Goal: Find specific page/section: Find specific page/section

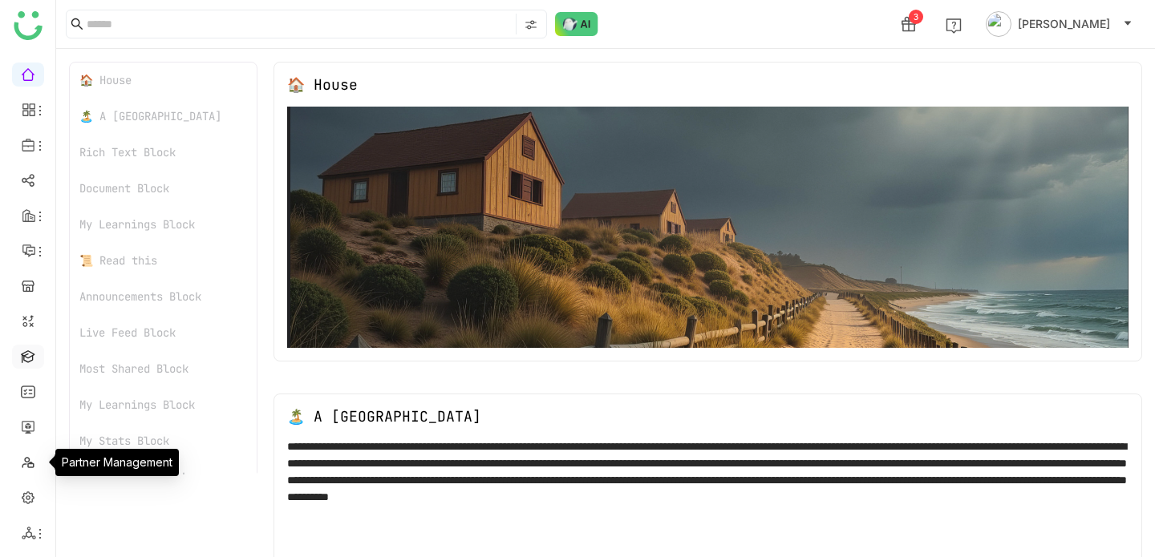
click at [35, 362] on link at bounding box center [28, 356] width 14 height 14
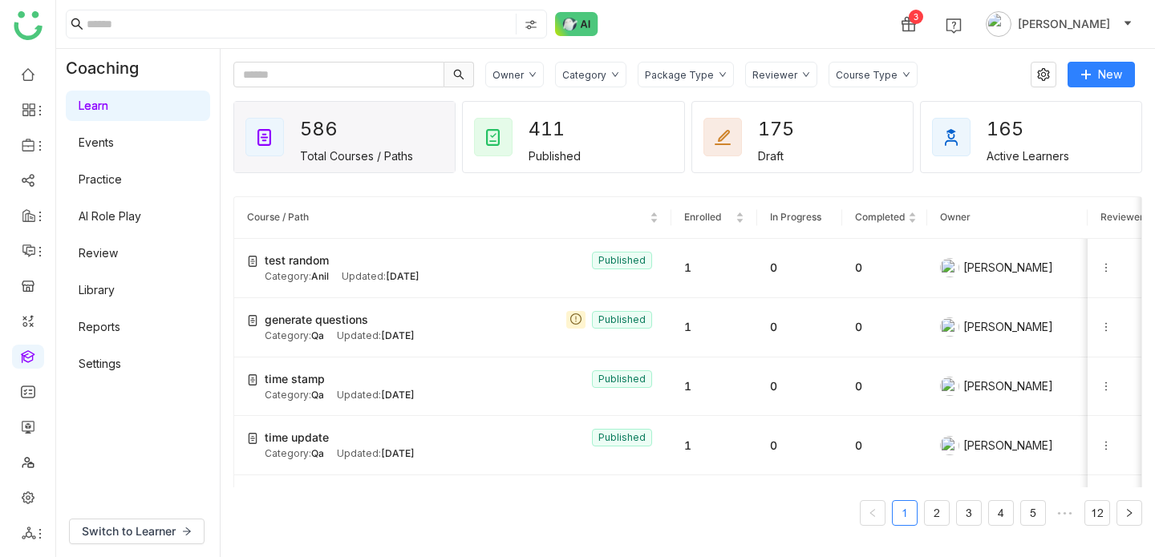
click at [843, 73] on div "Course Type" at bounding box center [867, 75] width 62 height 12
click at [844, 78] on div "Course Type" at bounding box center [867, 75] width 62 height 12
click at [673, 80] on div "Package Type" at bounding box center [686, 75] width 96 height 26
click at [613, 75] on icon at bounding box center [615, 74] width 6 height 5
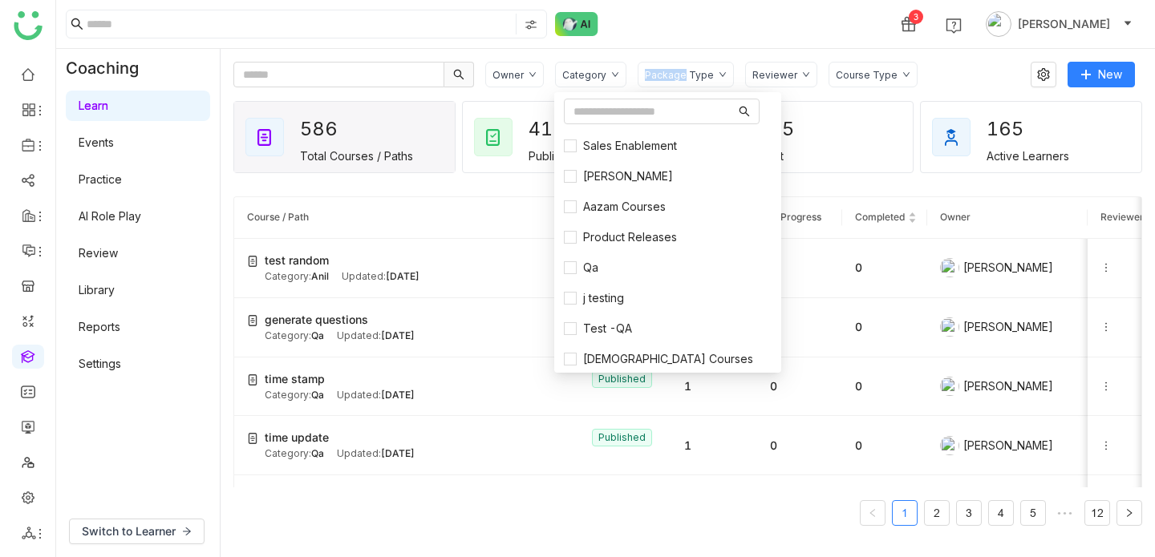
click at [613, 75] on icon at bounding box center [615, 74] width 6 height 5
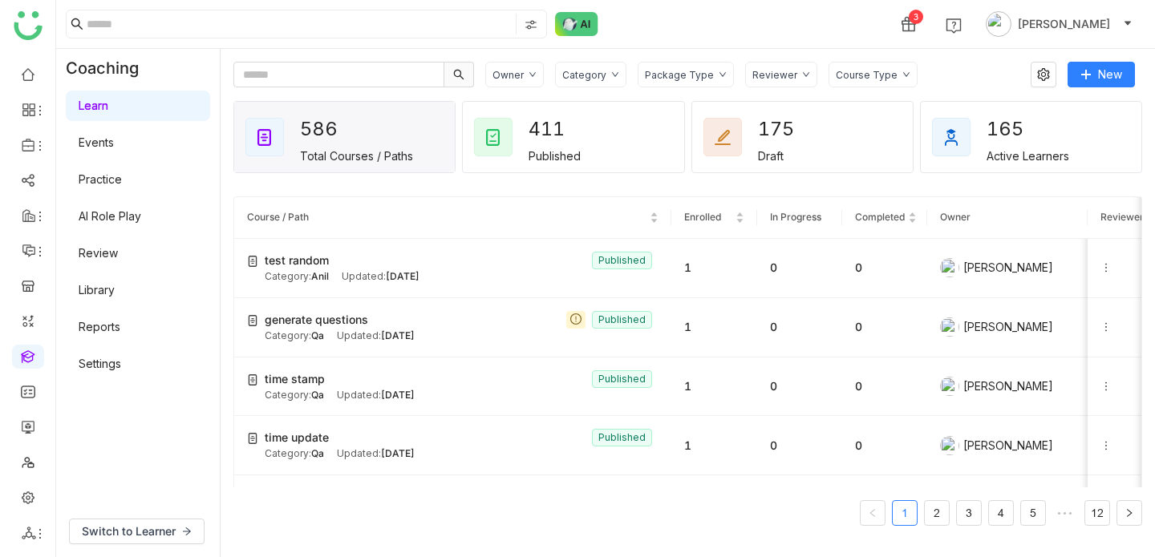
click at [504, 65] on div "Owner" at bounding box center [514, 75] width 59 height 26
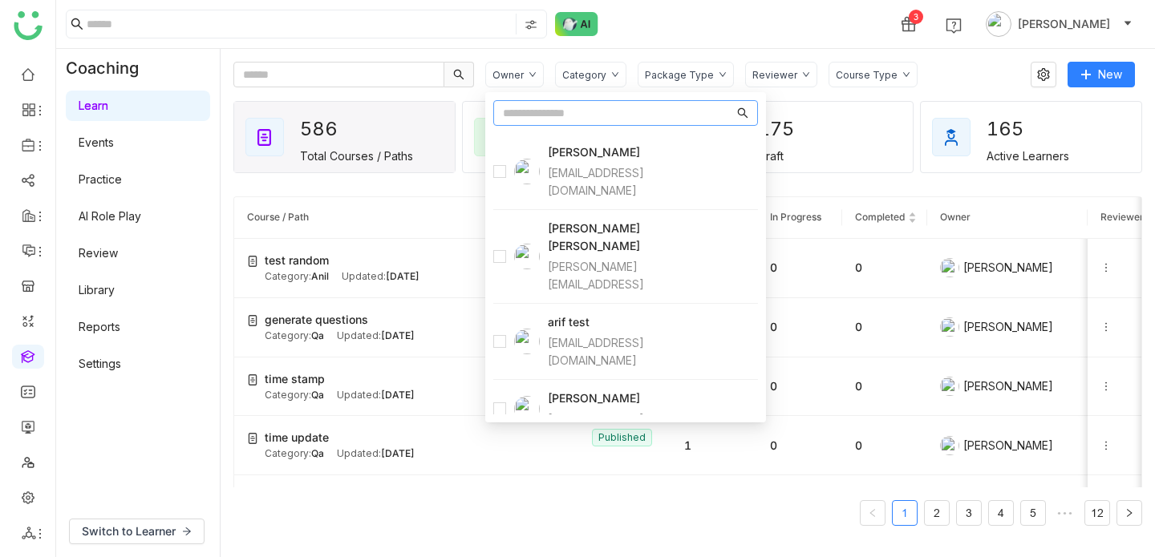
click at [504, 65] on div "Owner" at bounding box center [514, 75] width 59 height 26
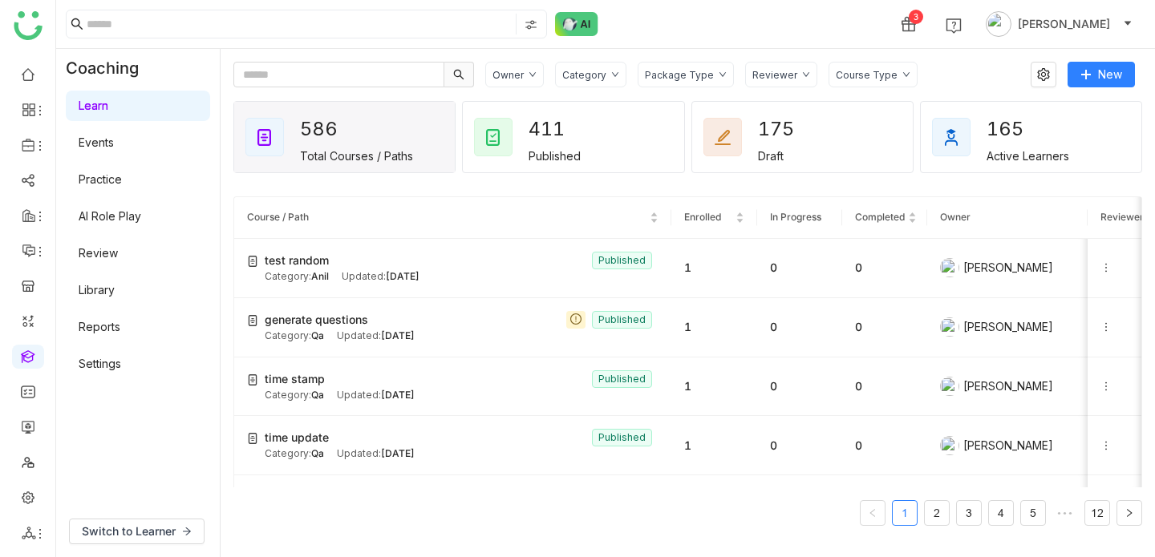
click at [532, 71] on icon at bounding box center [533, 75] width 8 height 8
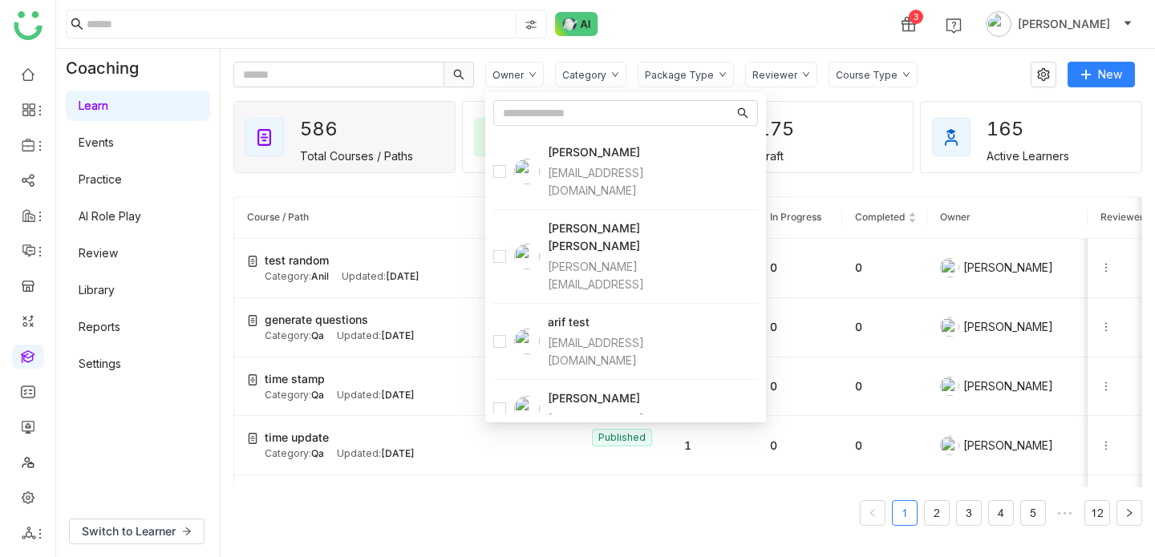
click at [533, 71] on icon at bounding box center [533, 75] width 8 height 8
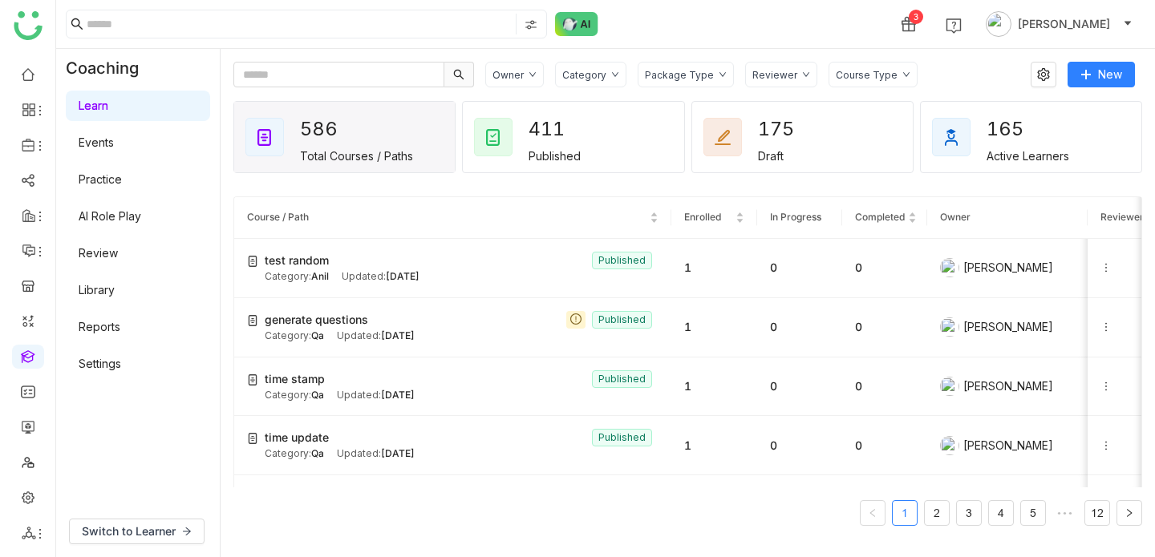
click at [577, 71] on div "Category" at bounding box center [584, 75] width 44 height 12
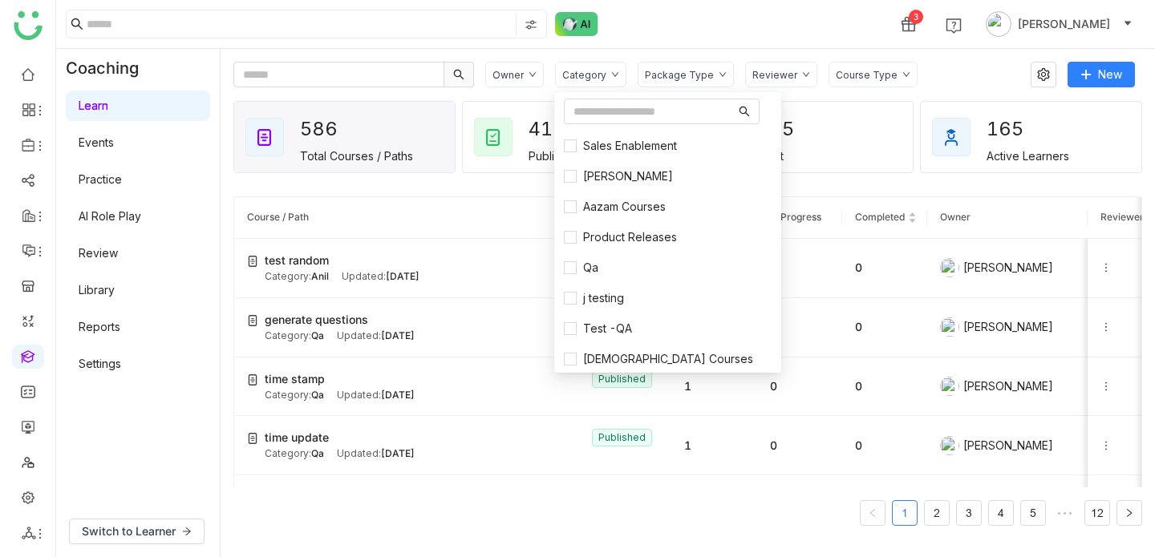
click at [577, 71] on div "Category" at bounding box center [584, 75] width 44 height 12
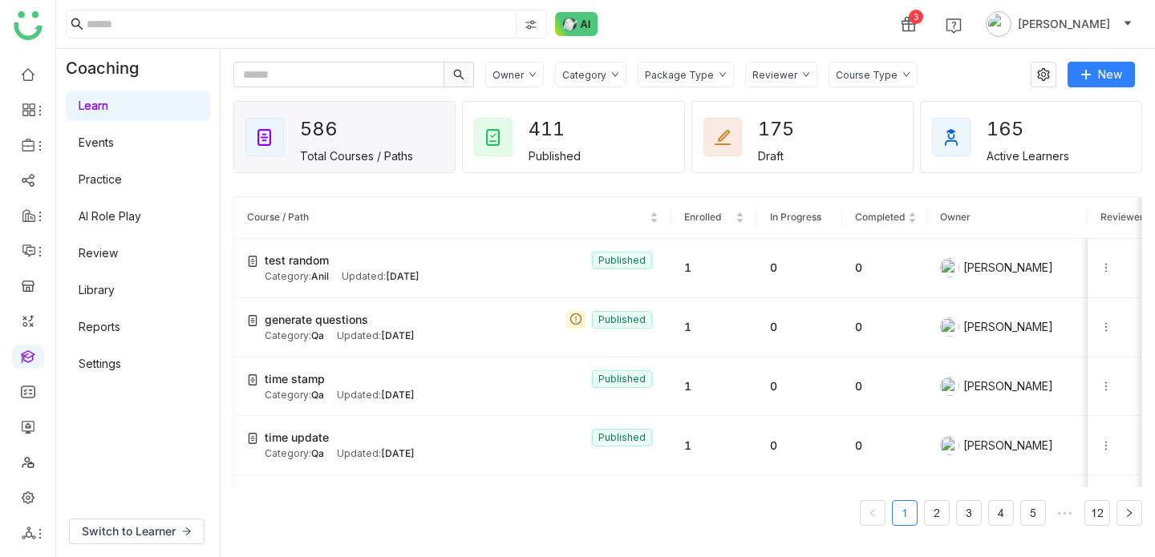
click at [888, 67] on div "Course Type" at bounding box center [872, 75] width 89 height 26
click at [927, 75] on div "Owner Category Package Type Reviewer Course Type" at bounding box center [752, 75] width 534 height 26
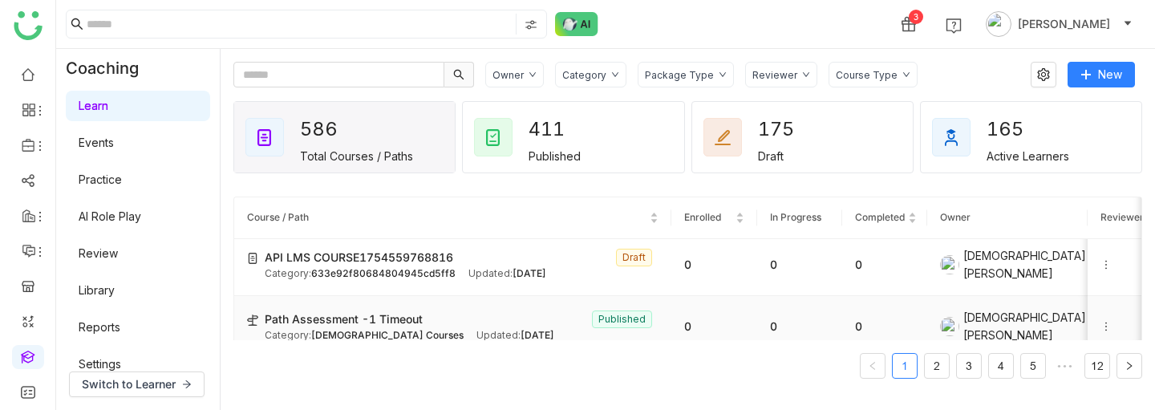
scroll to position [740, 0]
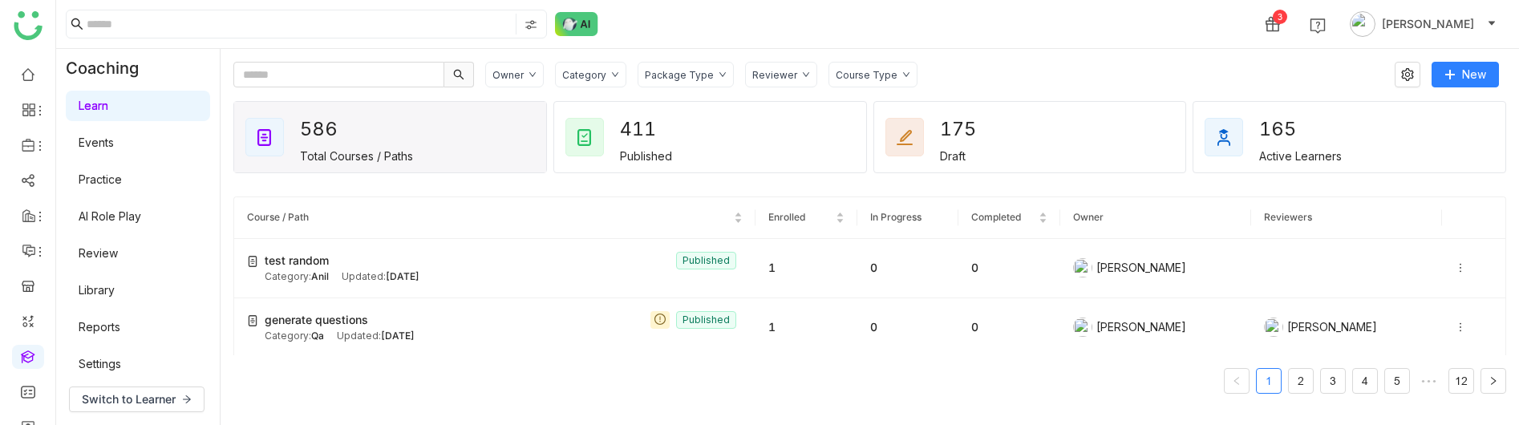
click at [519, 77] on div "Owner" at bounding box center [507, 75] width 31 height 12
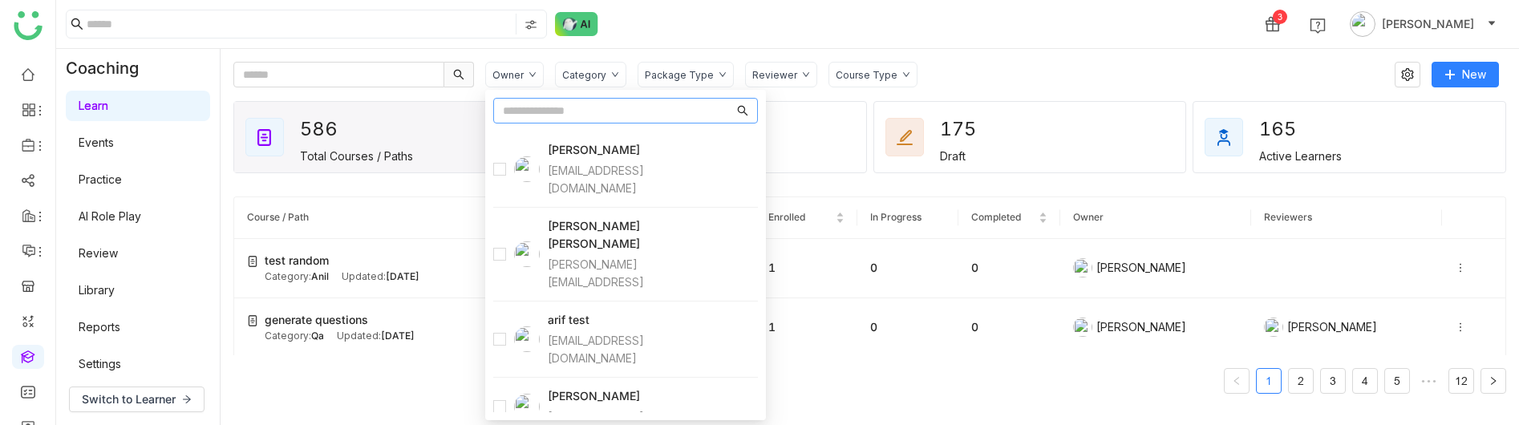
click at [519, 78] on div "Owner" at bounding box center [507, 75] width 31 height 12
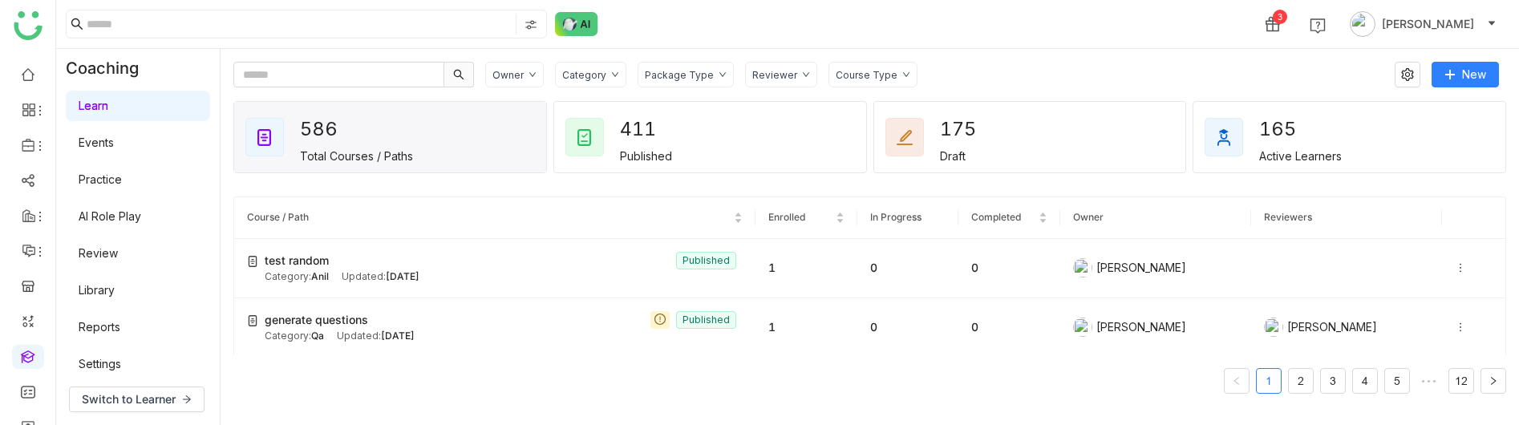
click at [519, 78] on div "Owner" at bounding box center [507, 75] width 31 height 12
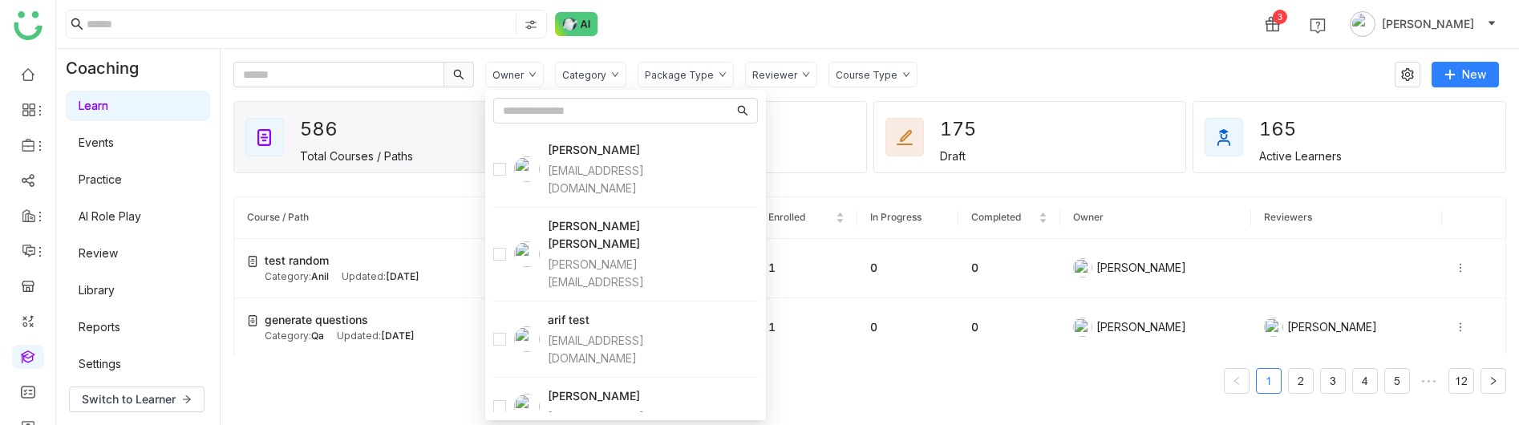
click at [519, 78] on div "Owner" at bounding box center [507, 75] width 31 height 12
